Goal: Register for event/course

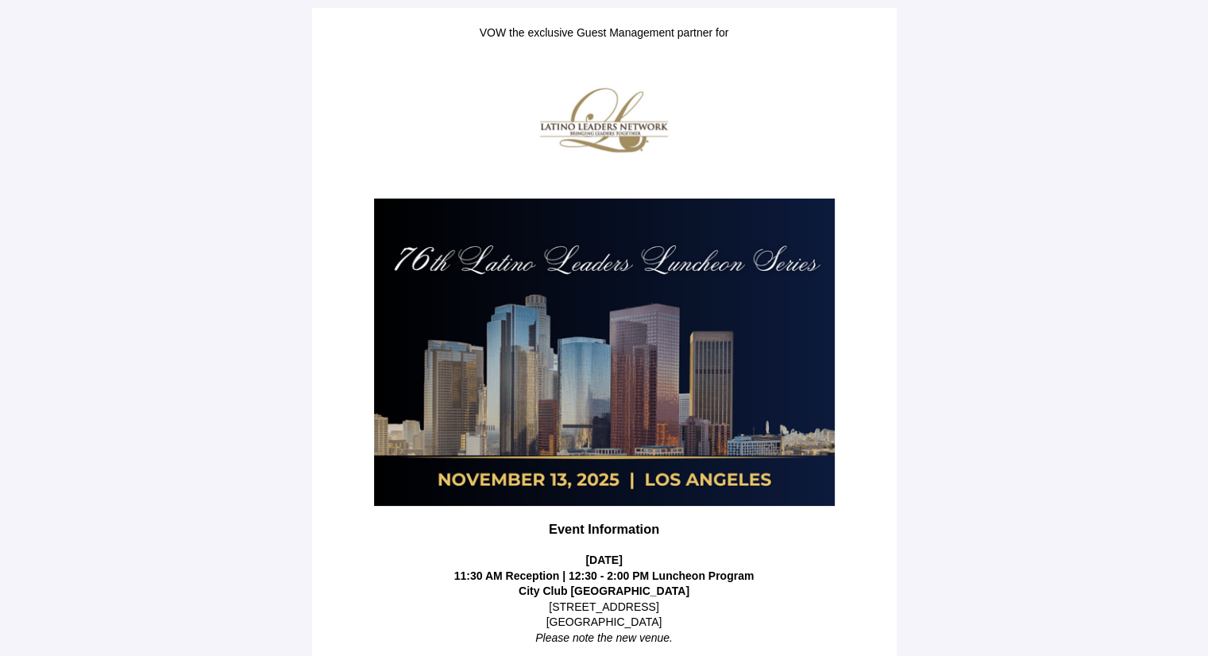
scroll to position [266, 0]
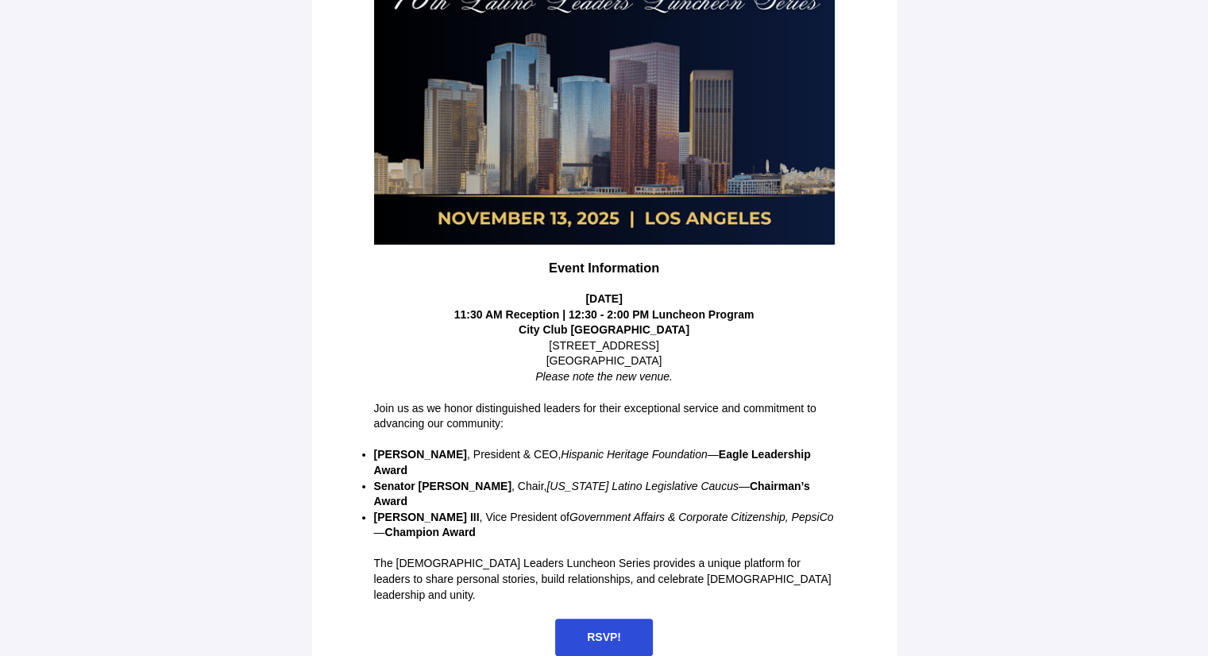
click at [600, 631] on span "RSVP!" at bounding box center [604, 637] width 34 height 13
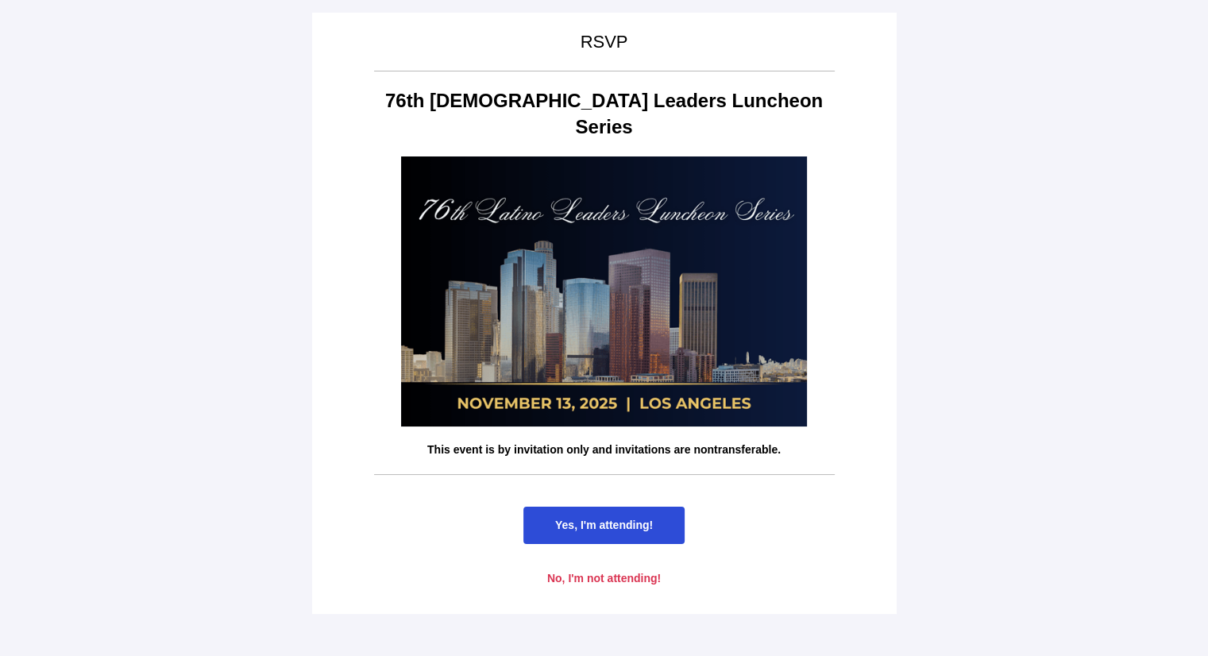
click at [608, 507] on span "Yes, I'm attending!" at bounding box center [603, 525] width 161 height 37
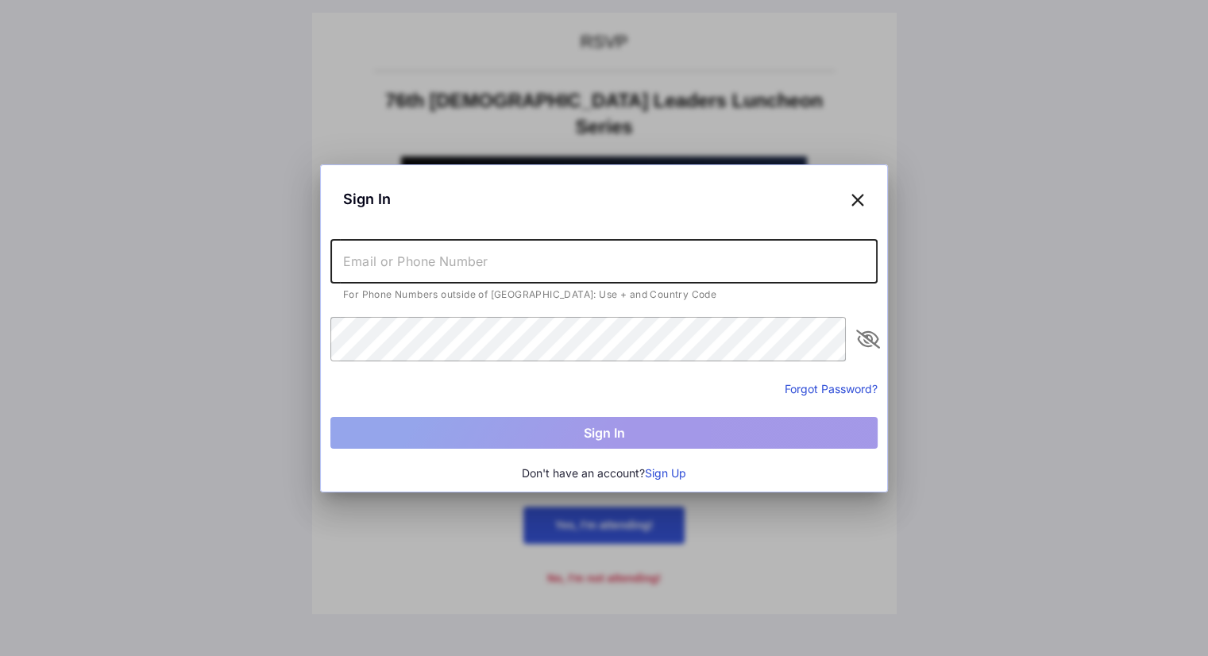
click at [452, 257] on input "text" at bounding box center [603, 261] width 547 height 44
click at [534, 267] on input "text" at bounding box center [603, 261] width 547 height 44
type input "[EMAIL_ADDRESS][DOMAIN_NAME]"
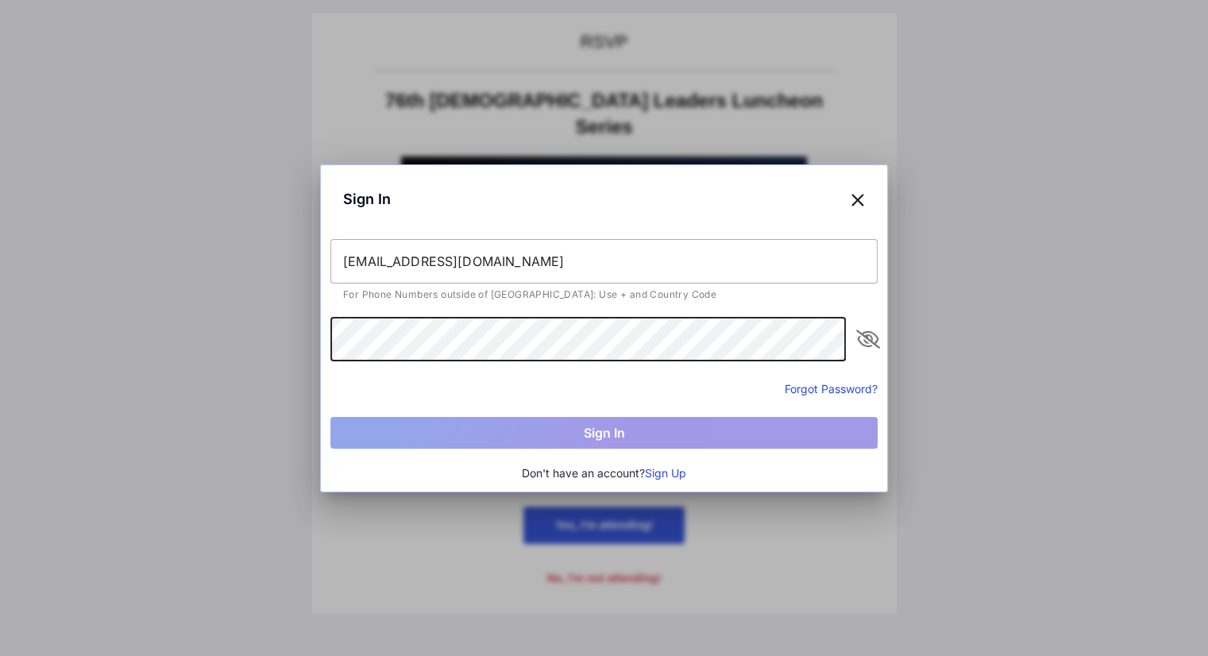
click at [858, 199] on icon at bounding box center [858, 198] width 14 height 23
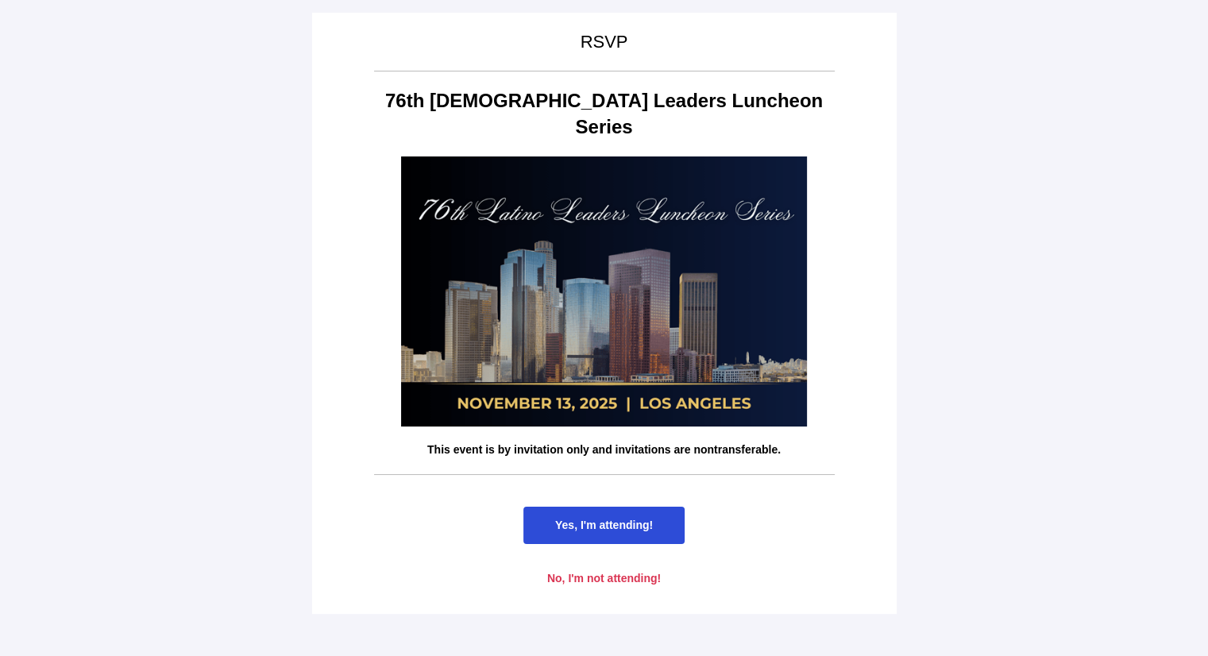
click at [619, 519] on span "Yes, I'm attending!" at bounding box center [604, 525] width 98 height 13
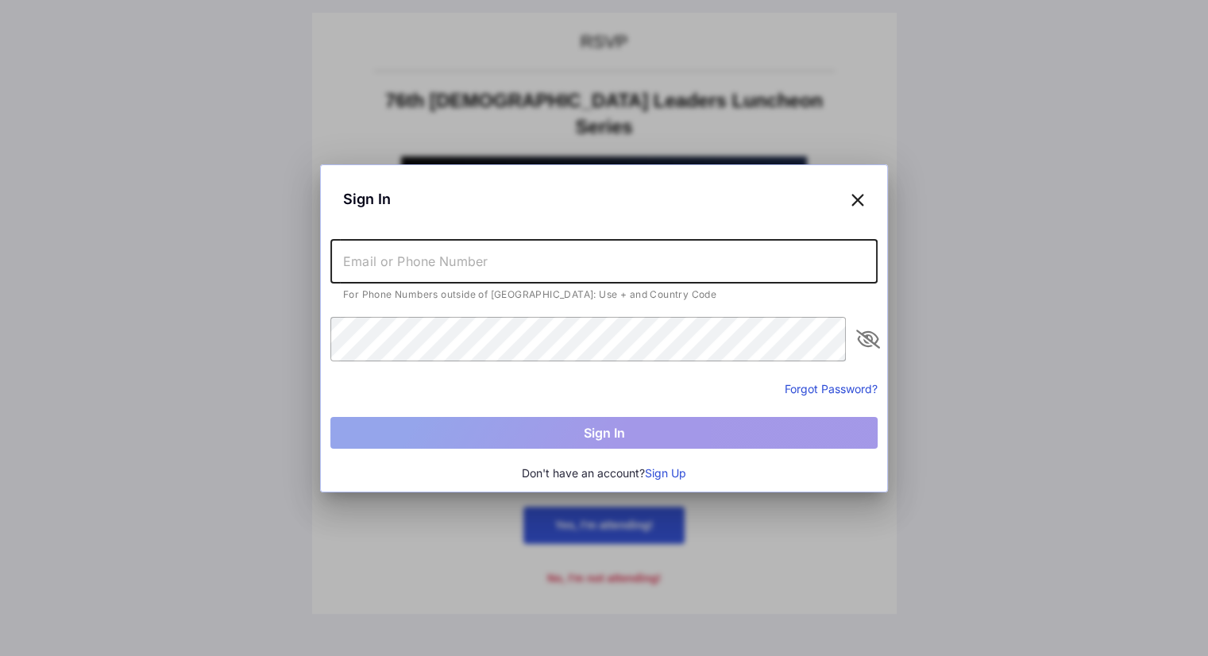
click at [470, 257] on input "text" at bounding box center [603, 261] width 547 height 44
drag, startPoint x: 512, startPoint y: 261, endPoint x: 331, endPoint y: 279, distance: 181.2
click at [331, 279] on input "[PERSON_NAME][EMAIL_ADDRESS][PERSON_NAME][DOMAIN_NAME]" at bounding box center [603, 261] width 547 height 44
type input "[EMAIL_ADDRESS][DOMAIN_NAME]"
click at [832, 385] on button "Forgot Password?" at bounding box center [831, 388] width 93 height 17
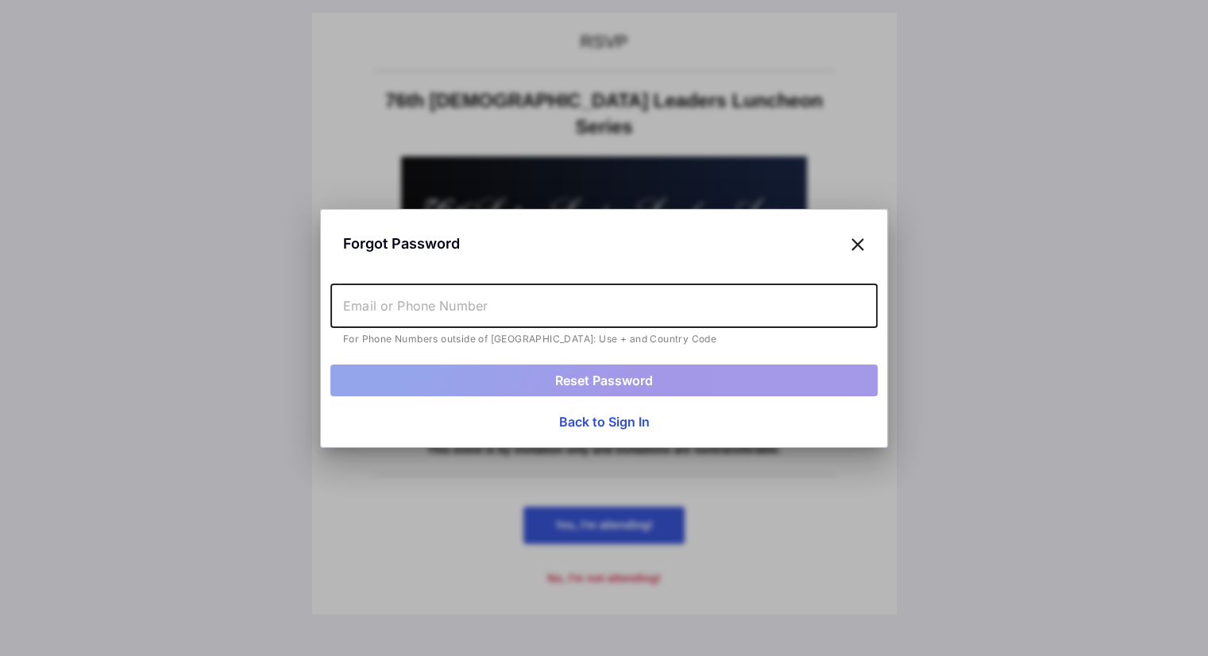
click at [512, 309] on input "text" at bounding box center [603, 306] width 547 height 44
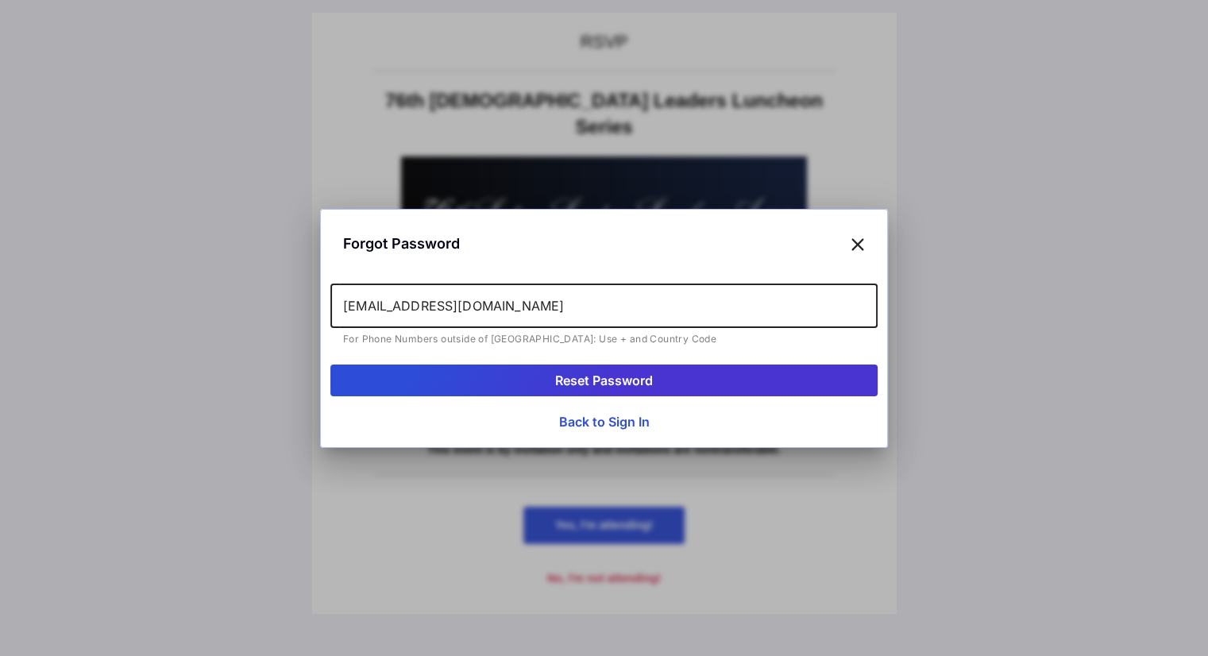
type input "[EMAIL_ADDRESS][DOMAIN_NAME]"
click at [596, 376] on button "Reset Password" at bounding box center [603, 381] width 547 height 32
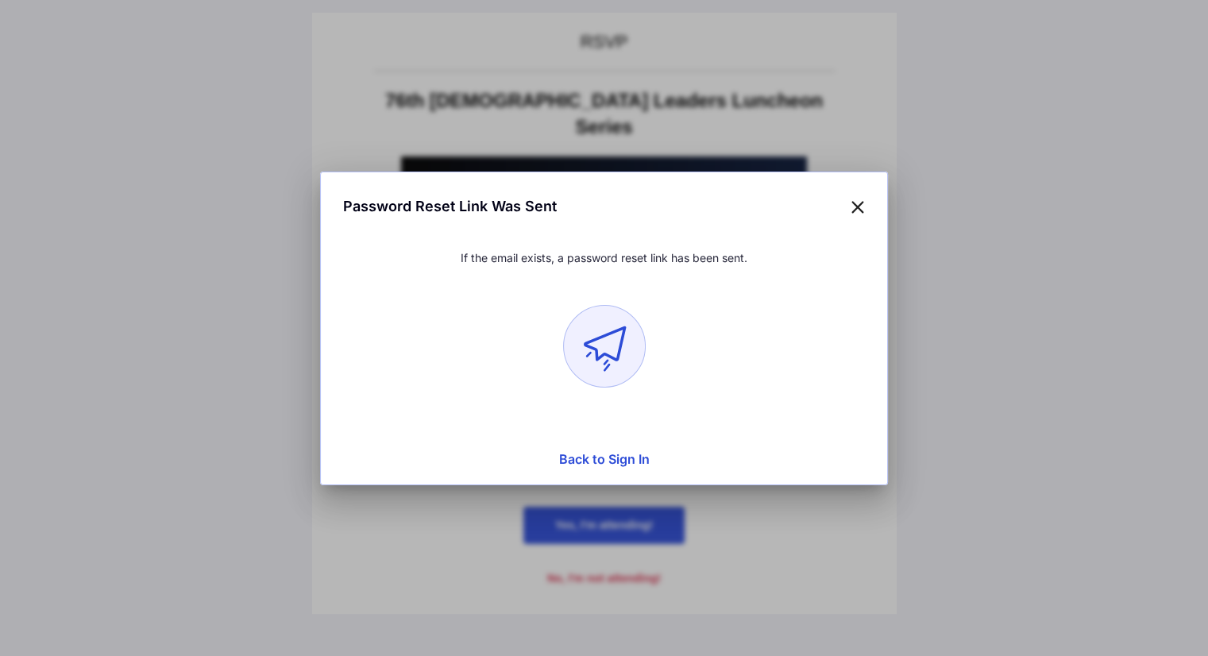
click at [858, 213] on icon at bounding box center [858, 206] width 14 height 23
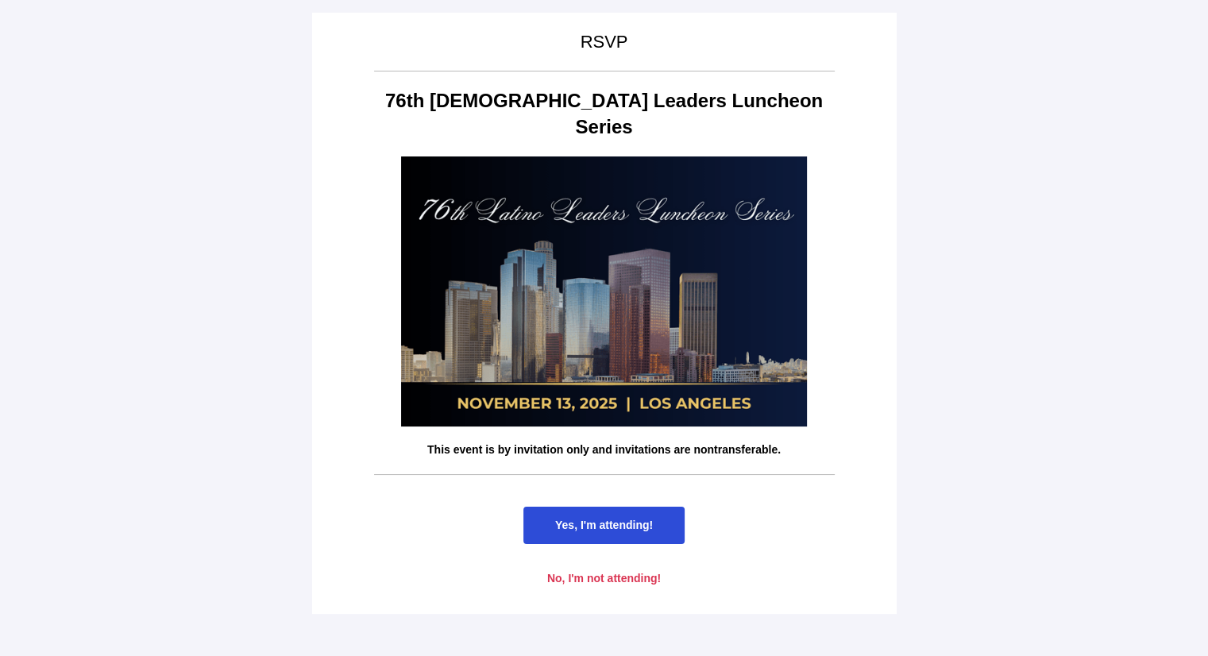
click at [599, 507] on span "Yes, I'm attending!" at bounding box center [603, 525] width 161 height 37
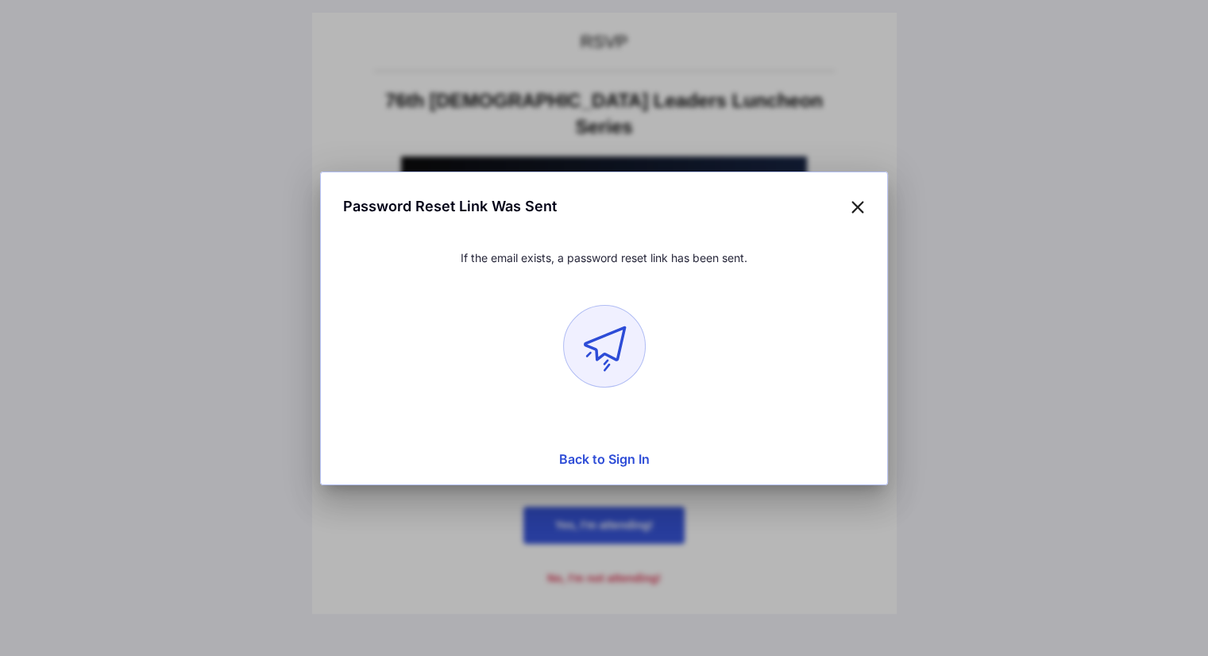
click at [602, 457] on button "Back to Sign In" at bounding box center [603, 459] width 547 height 32
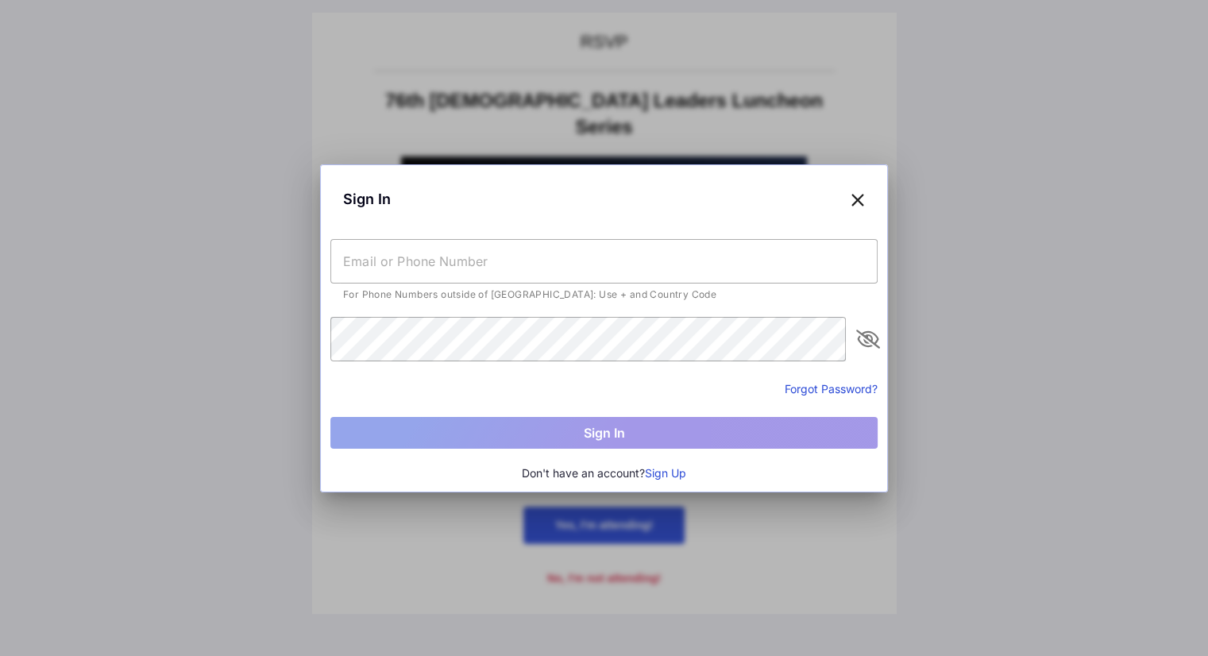
click at [516, 265] on input "text" at bounding box center [603, 261] width 547 height 44
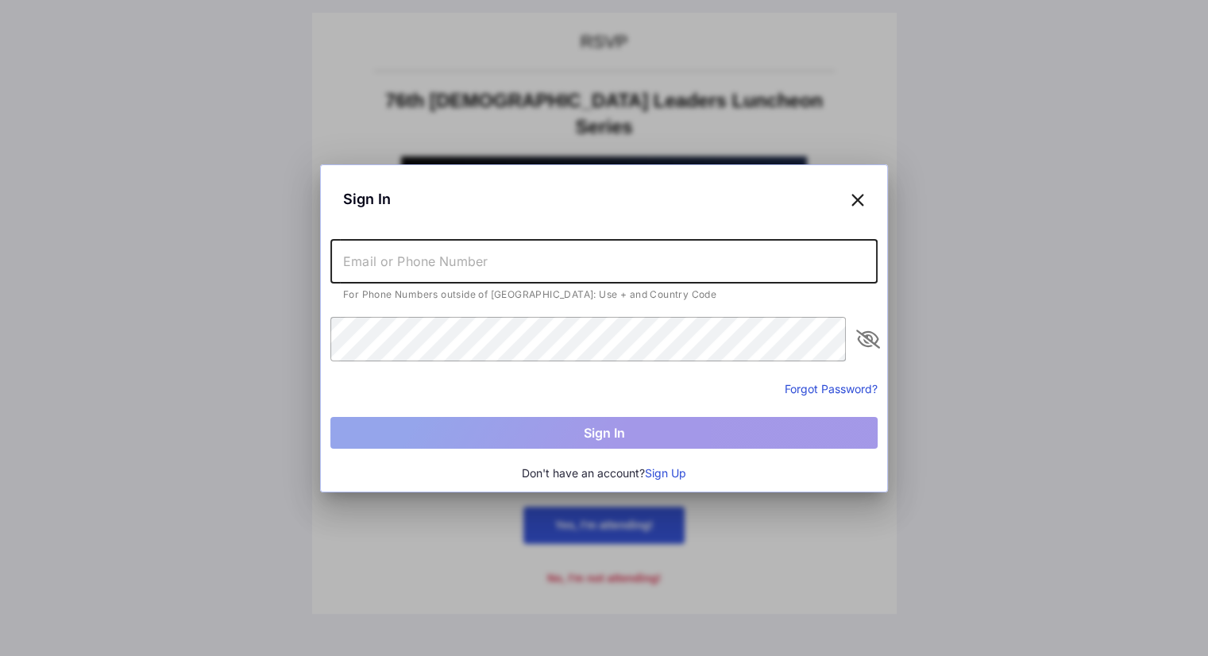
type input "[PERSON_NAME][EMAIL_ADDRESS][PERSON_NAME][DOMAIN_NAME]"
click at [832, 387] on button "Forgot Password?" at bounding box center [831, 388] width 93 height 17
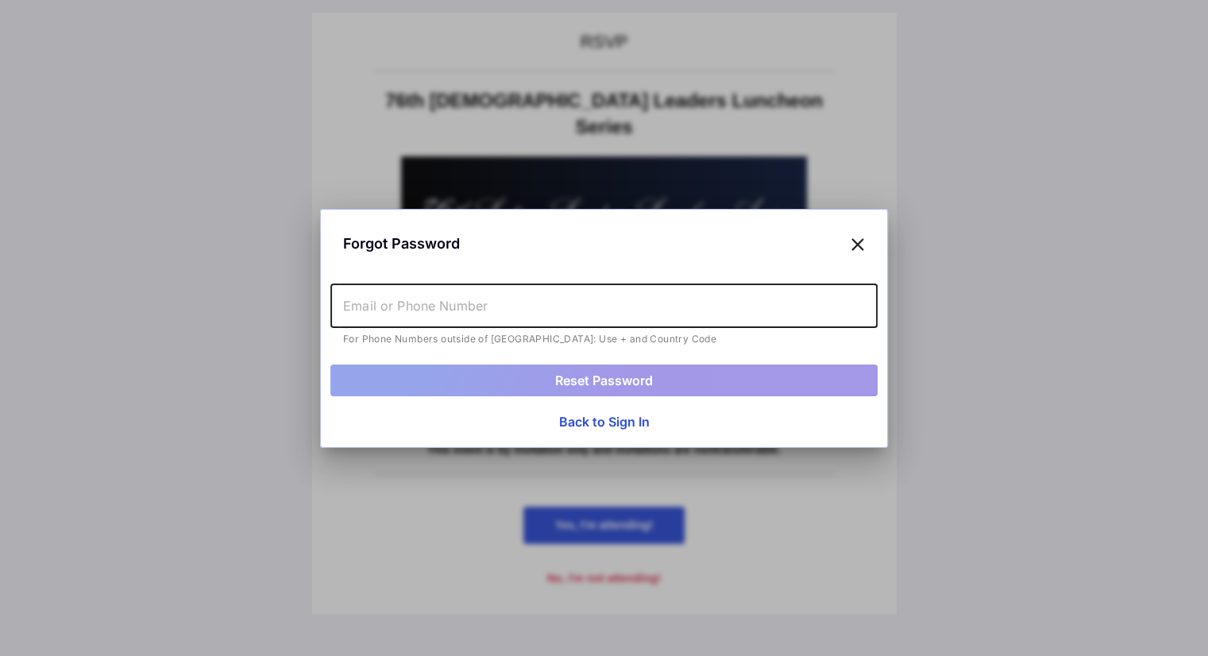
click at [538, 302] on input "text" at bounding box center [603, 306] width 547 height 44
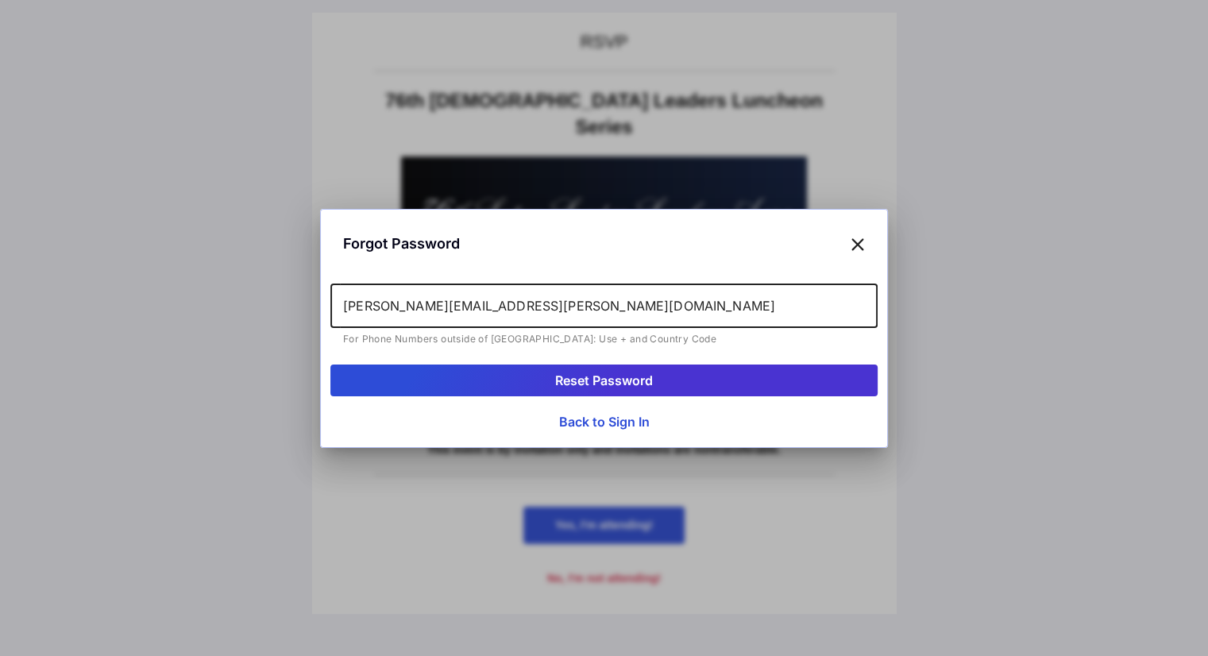
drag, startPoint x: 537, startPoint y: 303, endPoint x: 230, endPoint y: 335, distance: 309.1
click at [230, 335] on div "Forgot Password [PERSON_NAME][EMAIL_ADDRESS][PERSON_NAME][DOMAIN_NAME] For Phon…" at bounding box center [604, 328] width 1208 height 656
type input "7142220449"
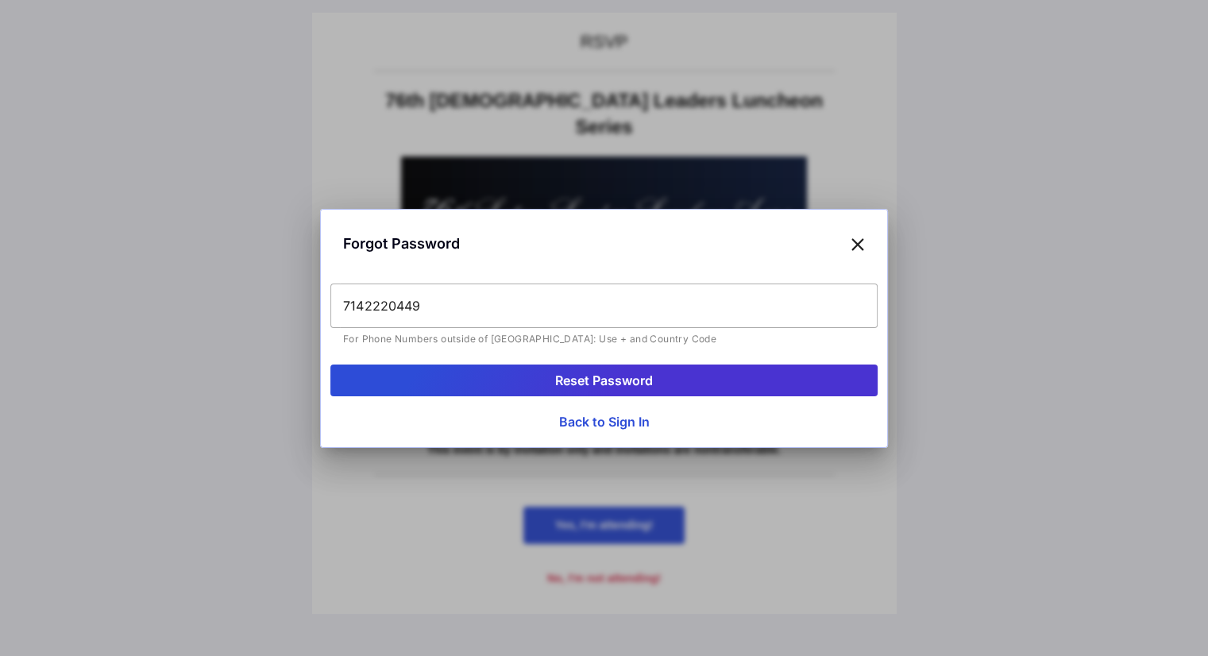
click at [642, 377] on button "Reset Password" at bounding box center [603, 381] width 547 height 32
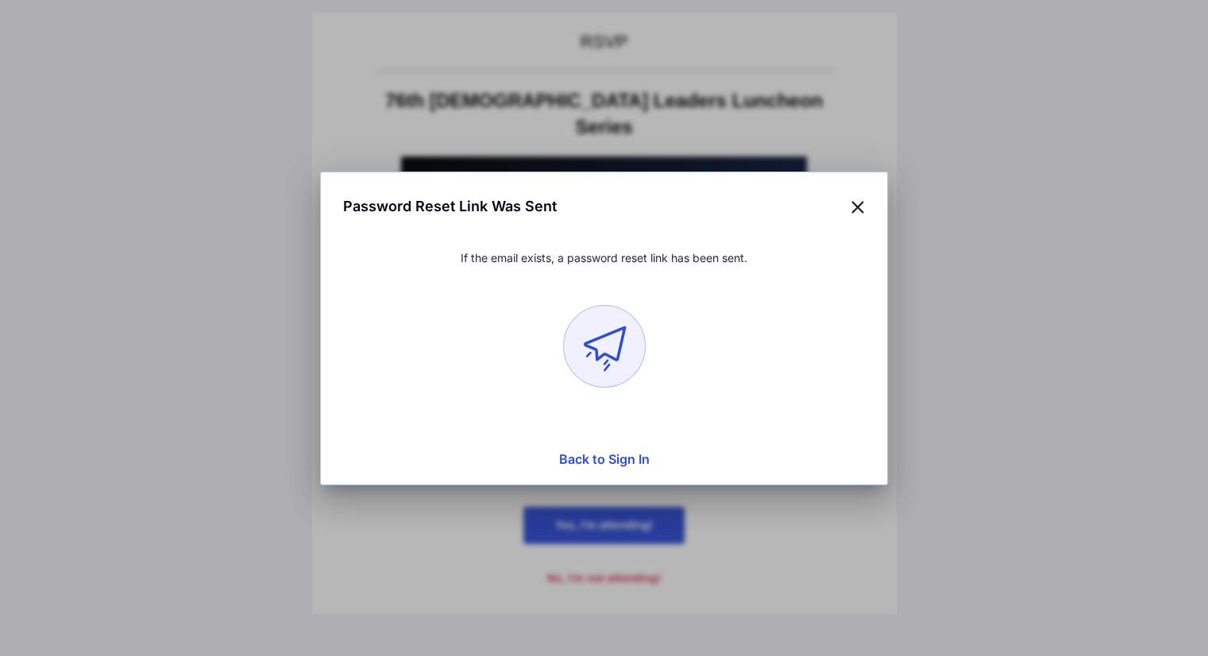
click at [583, 453] on button "Back to Sign In" at bounding box center [603, 459] width 547 height 32
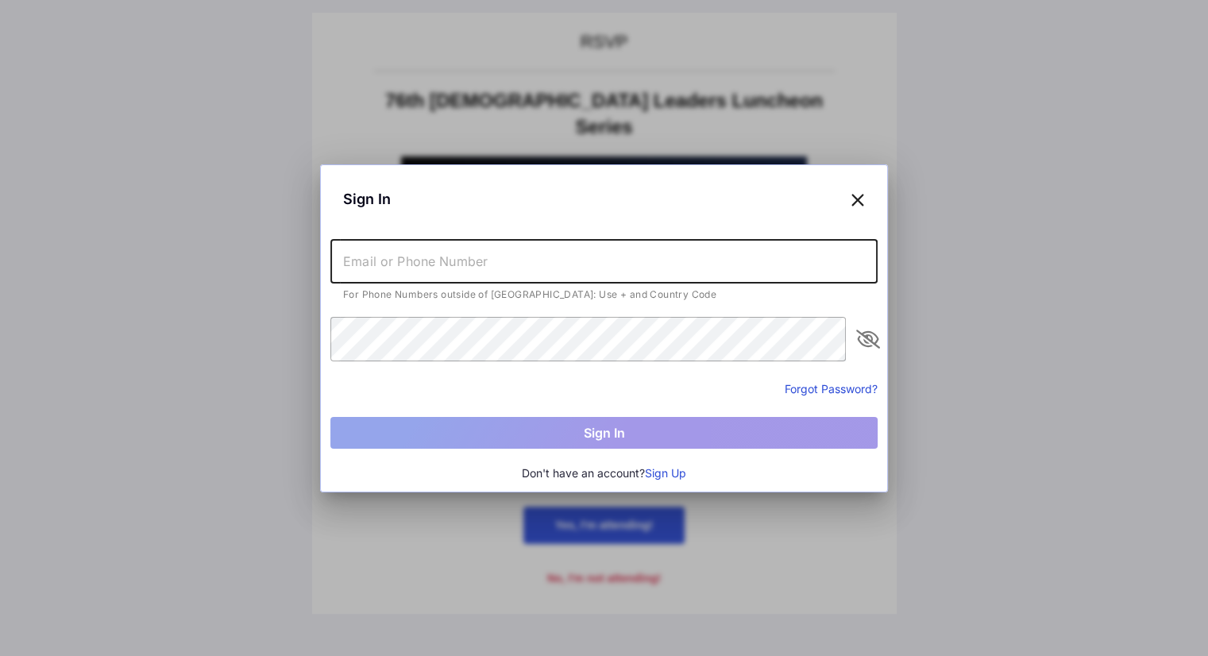
click at [465, 268] on input "text" at bounding box center [603, 261] width 547 height 44
type input "[PERSON_NAME][EMAIL_ADDRESS][PERSON_NAME][DOMAIN_NAME]"
click at [808, 384] on button "Forgot Password?" at bounding box center [831, 388] width 93 height 17
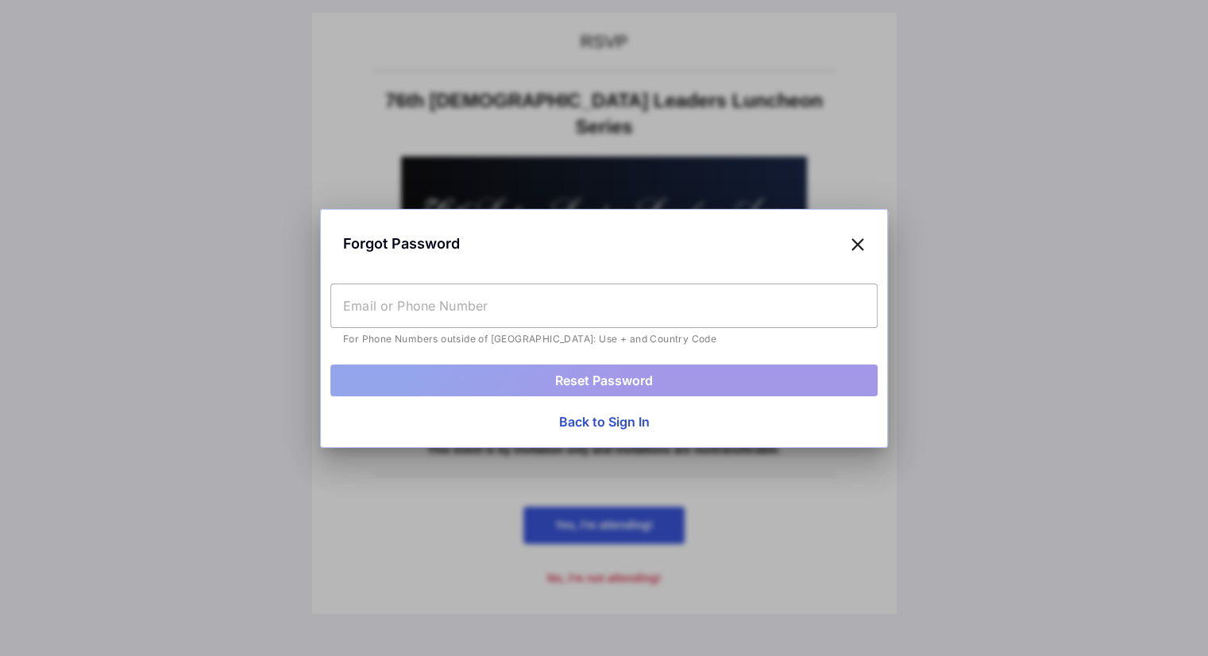
click at [508, 299] on input "text" at bounding box center [603, 306] width 547 height 44
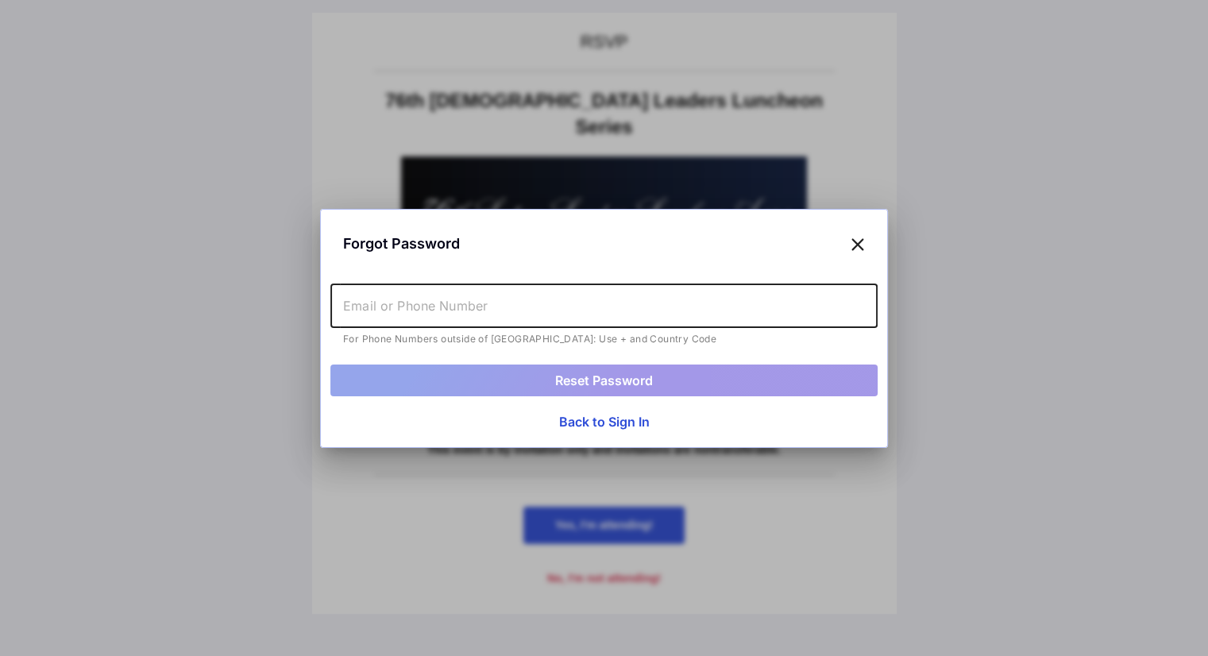
type input "[PERSON_NAME][EMAIL_ADDRESS][PERSON_NAME][DOMAIN_NAME]"
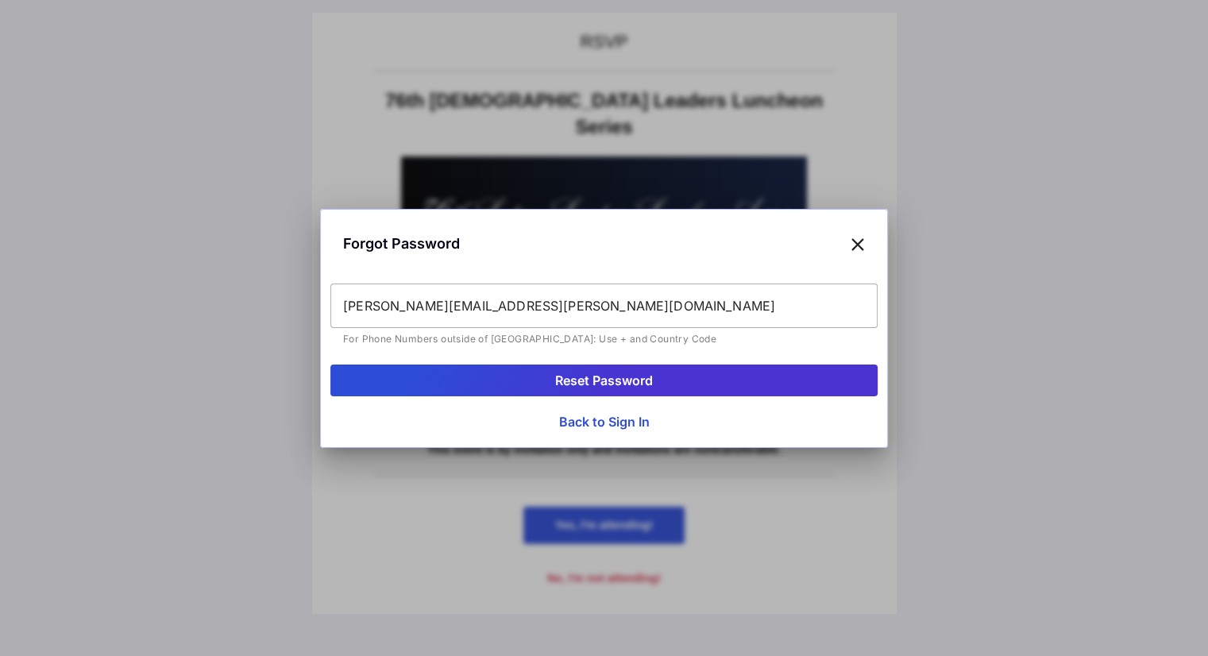
click at [639, 374] on button "Reset Password" at bounding box center [603, 381] width 547 height 32
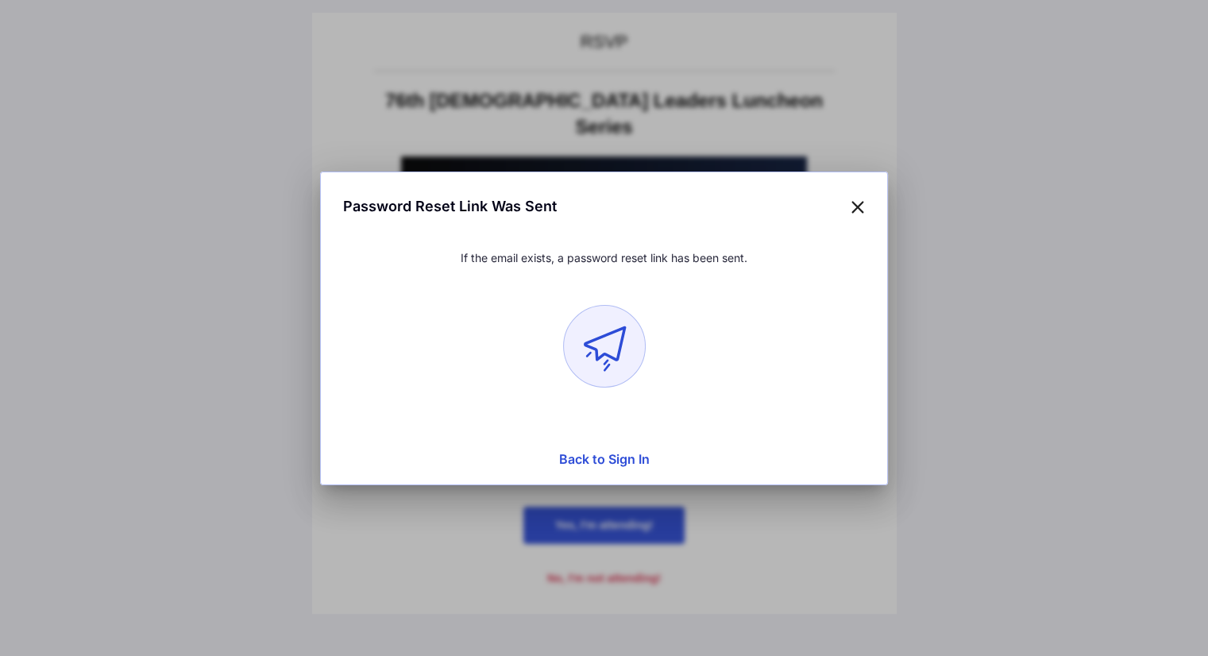
click at [596, 456] on button "Back to Sign In" at bounding box center [603, 459] width 547 height 32
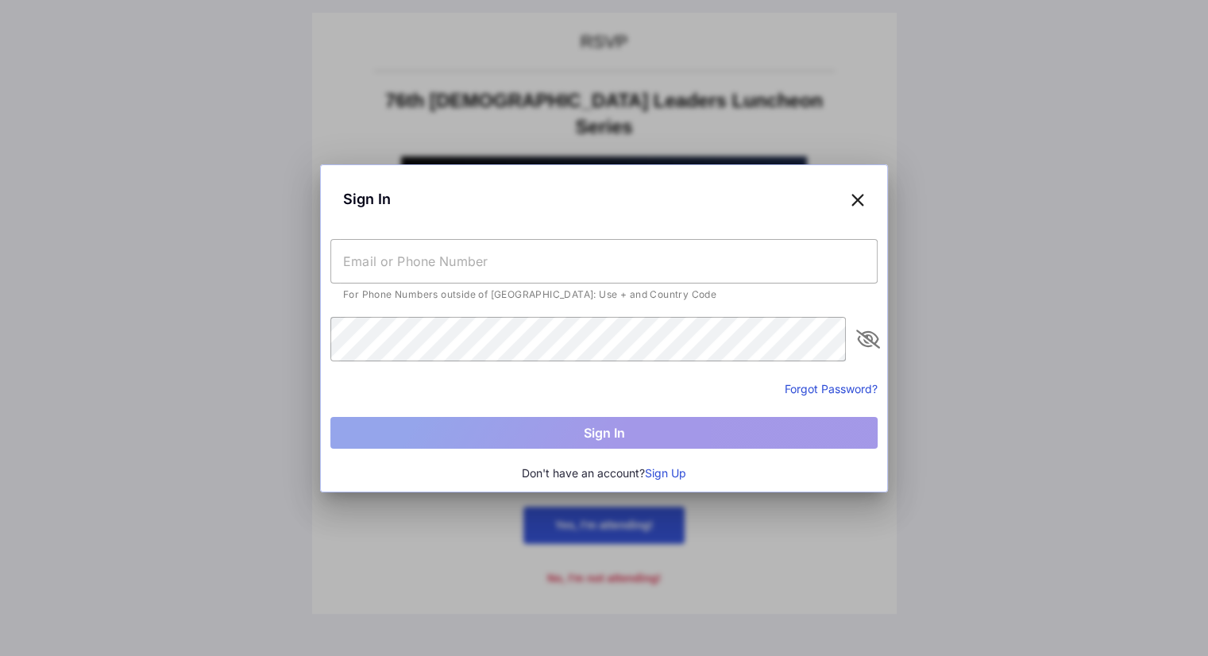
click at [504, 257] on input "text" at bounding box center [603, 261] width 547 height 44
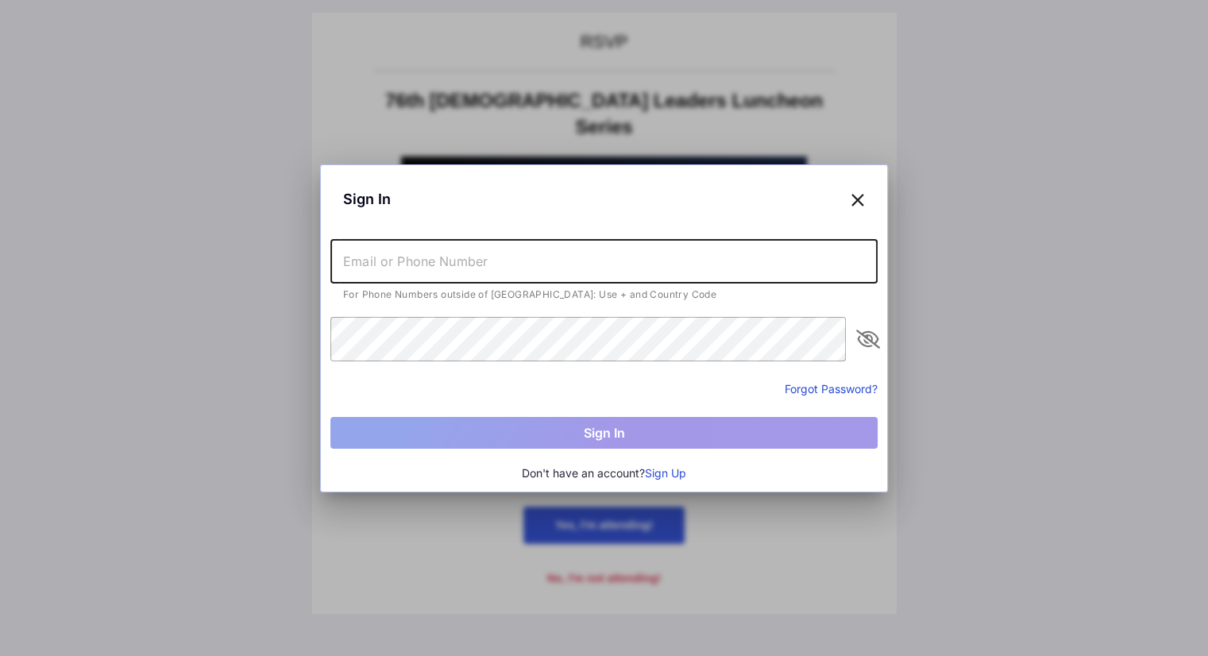
click at [857, 200] on icon at bounding box center [858, 198] width 14 height 23
